Goal: Information Seeking & Learning: Learn about a topic

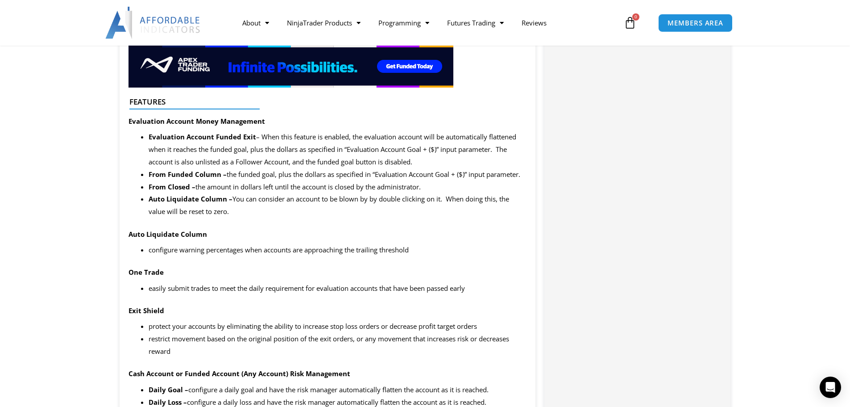
scroll to position [893, 0]
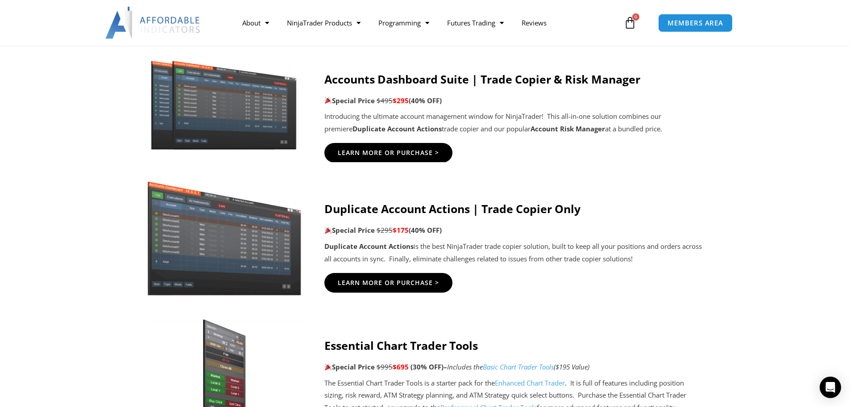
scroll to position [536, 0]
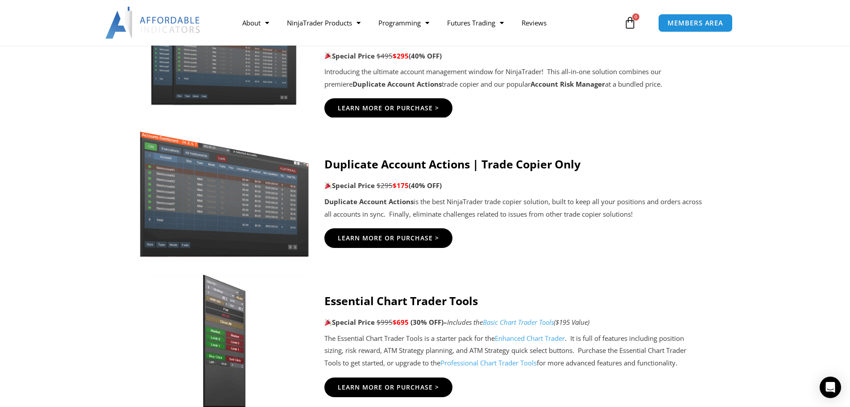
click at [228, 202] on img at bounding box center [223, 189] width 171 height 136
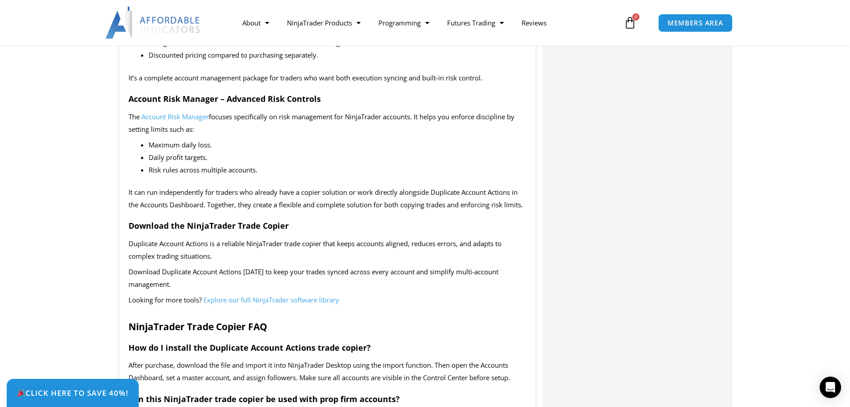
scroll to position [1071, 0]
